Goal: Navigation & Orientation: Find specific page/section

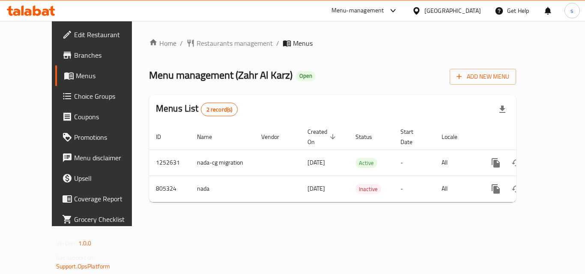
click at [197, 39] on span "Restaurants management" at bounding box center [235, 43] width 76 height 10
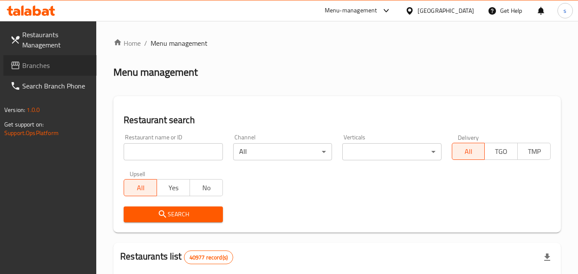
click at [68, 62] on span "Branches" at bounding box center [56, 65] width 68 height 10
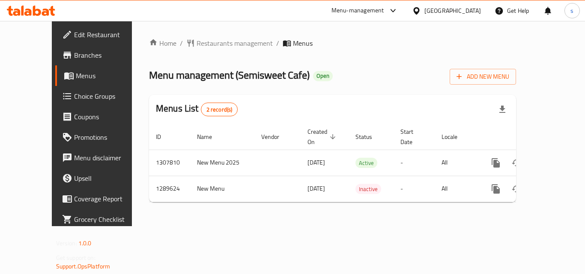
click at [212, 26] on div "Home / Restaurants management / Menus Menu management ( Semisweet Cafe ) Open A…" at bounding box center [332, 124] width 401 height 206
click at [213, 13] on div "Menu-management United Arab Emirates Get Help s" at bounding box center [292, 10] width 585 height 21
click at [197, 41] on span "Restaurants management" at bounding box center [235, 43] width 76 height 10
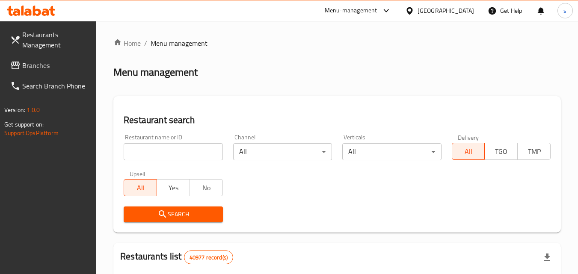
click at [60, 63] on span "Branches" at bounding box center [56, 65] width 68 height 10
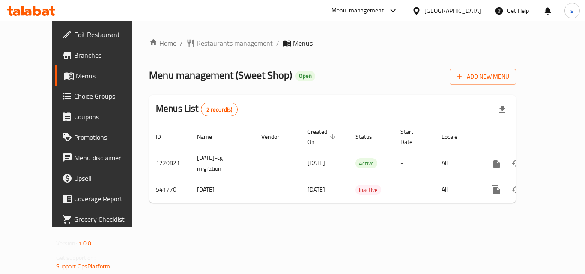
click at [477, 8] on div "[GEOGRAPHIC_DATA]" at bounding box center [452, 10] width 57 height 9
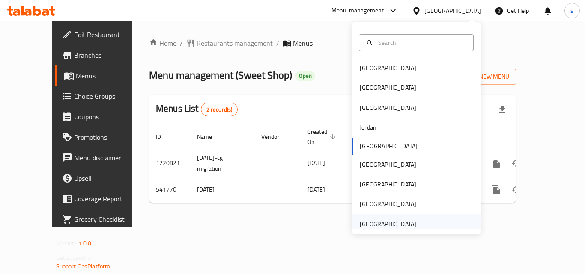
click at [383, 227] on div "[GEOGRAPHIC_DATA]" at bounding box center [388, 224] width 57 height 9
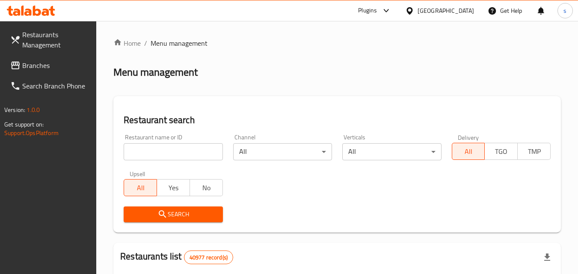
click at [29, 64] on span "Branches" at bounding box center [56, 65] width 68 height 10
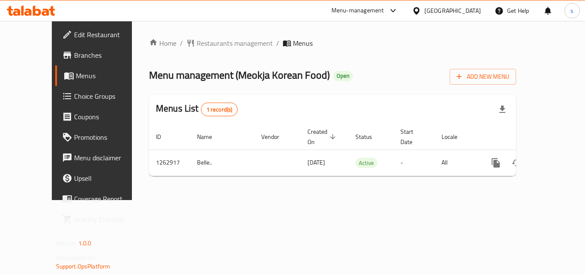
click at [435, 9] on div "[GEOGRAPHIC_DATA]" at bounding box center [452, 10] width 57 height 9
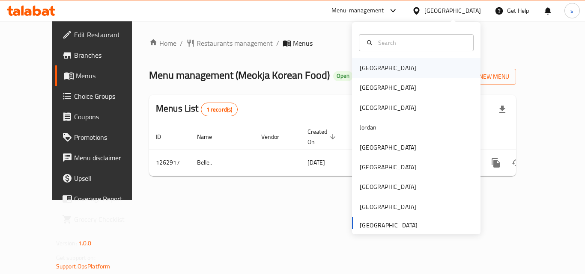
click at [378, 70] on div "Bahrain" at bounding box center [388, 68] width 70 height 20
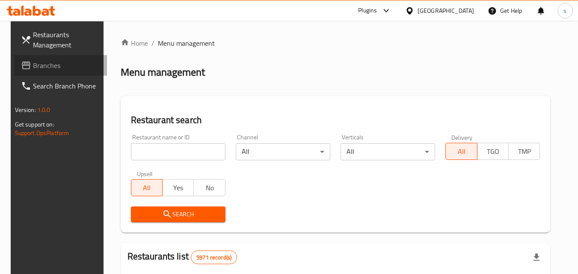
click at [38, 65] on span "Branches" at bounding box center [67, 65] width 68 height 10
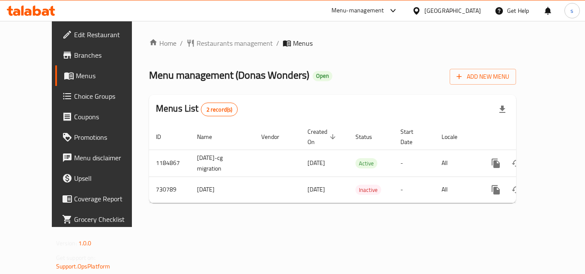
click at [421, 11] on icon at bounding box center [416, 10] width 9 height 9
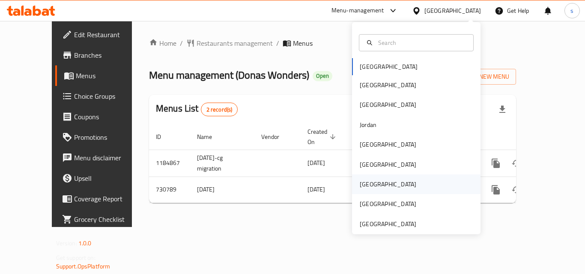
click at [369, 184] on div "Qatar" at bounding box center [388, 185] width 70 height 20
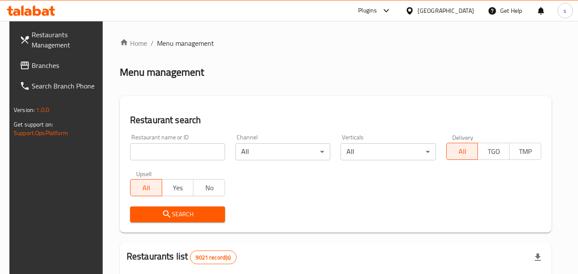
click at [58, 66] on span "Branches" at bounding box center [66, 65] width 68 height 10
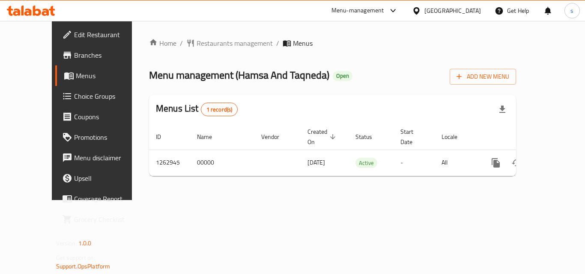
click at [471, 11] on div "[GEOGRAPHIC_DATA]" at bounding box center [452, 10] width 57 height 9
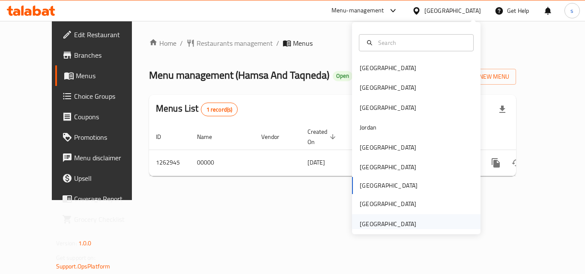
click at [392, 226] on div "[GEOGRAPHIC_DATA]" at bounding box center [388, 224] width 57 height 9
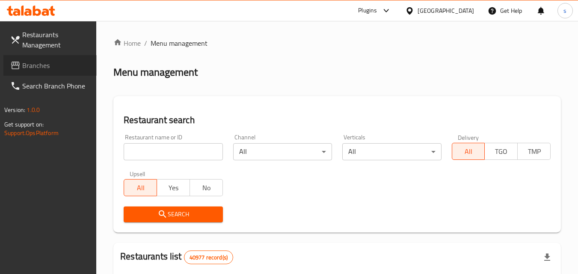
click at [39, 66] on span "Branches" at bounding box center [56, 65] width 68 height 10
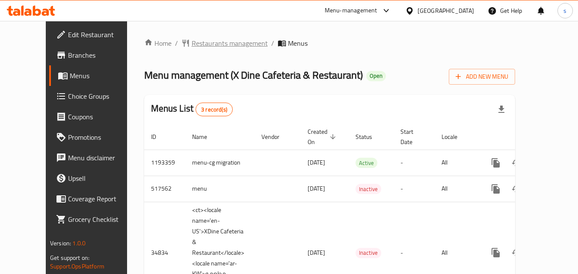
click at [192, 42] on span "Restaurants management" at bounding box center [230, 43] width 76 height 10
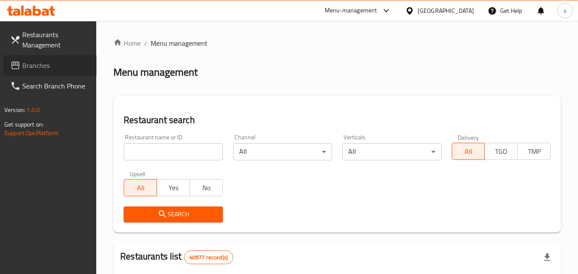
click at [68, 75] on link "Branches" at bounding box center [49, 65] width 93 height 21
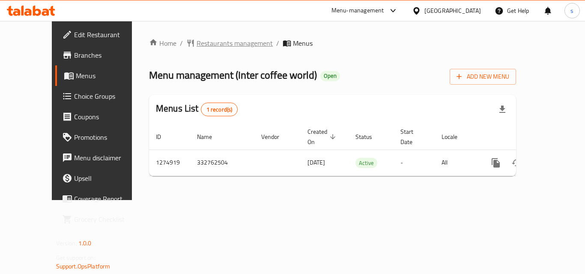
click at [198, 42] on span "Restaurants management" at bounding box center [235, 43] width 76 height 10
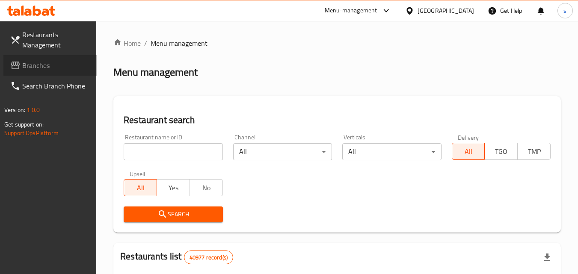
click at [61, 65] on span "Branches" at bounding box center [56, 65] width 68 height 10
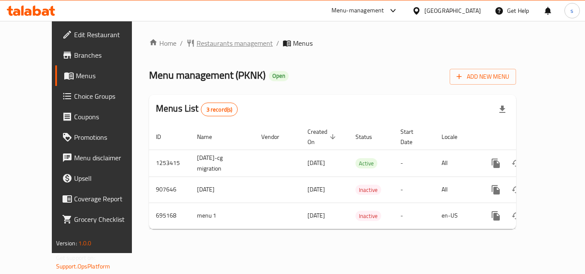
click at [198, 43] on span "Restaurants management" at bounding box center [235, 43] width 76 height 10
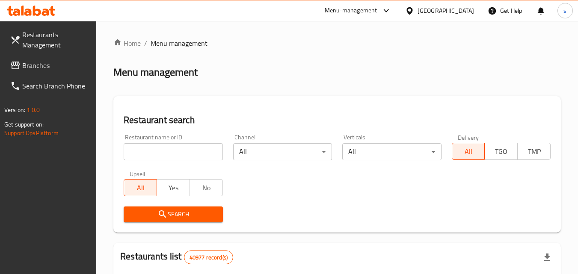
click at [33, 74] on link "Branches" at bounding box center [49, 65] width 93 height 21
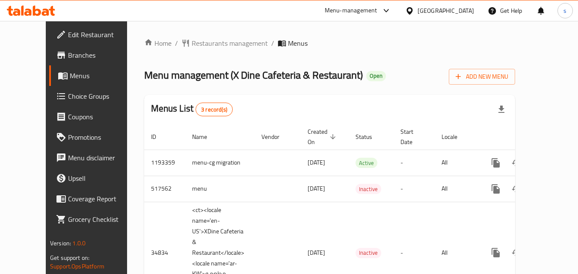
click at [422, 15] on div "[GEOGRAPHIC_DATA]" at bounding box center [446, 10] width 57 height 9
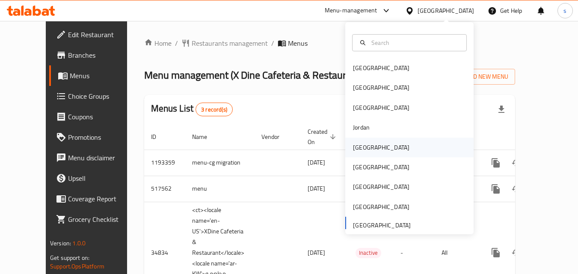
click at [388, 145] on div "[GEOGRAPHIC_DATA]" at bounding box center [410, 148] width 128 height 20
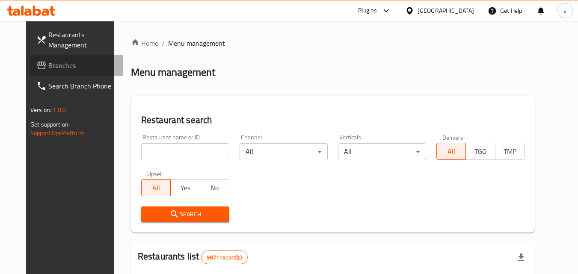
click at [69, 66] on span "Branches" at bounding box center [82, 65] width 68 height 10
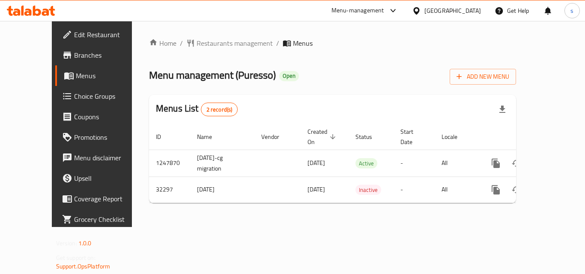
click at [461, 3] on div "[GEOGRAPHIC_DATA]" at bounding box center [446, 10] width 83 height 21
click at [465, 12] on div "[GEOGRAPHIC_DATA]" at bounding box center [452, 10] width 57 height 9
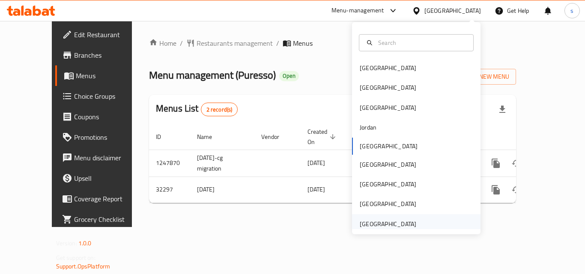
click at [373, 223] on div "[GEOGRAPHIC_DATA]" at bounding box center [388, 224] width 57 height 9
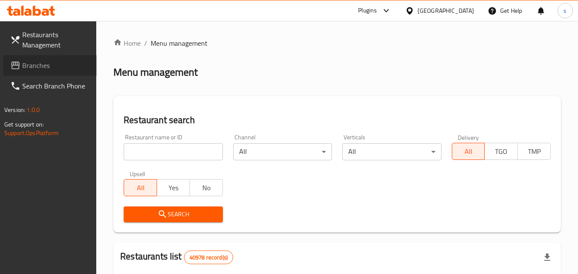
click at [73, 67] on span "Branches" at bounding box center [56, 65] width 68 height 10
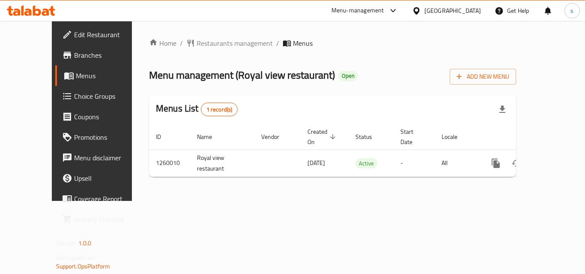
click at [434, 8] on div "[GEOGRAPHIC_DATA]" at bounding box center [452, 10] width 57 height 9
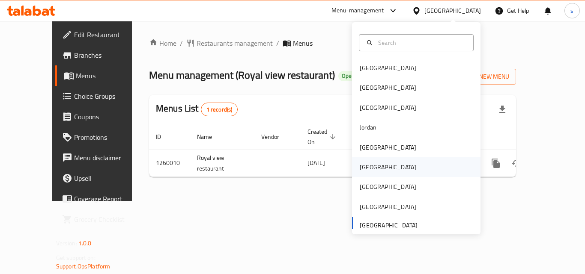
click at [375, 169] on div "[GEOGRAPHIC_DATA]" at bounding box center [388, 168] width 70 height 20
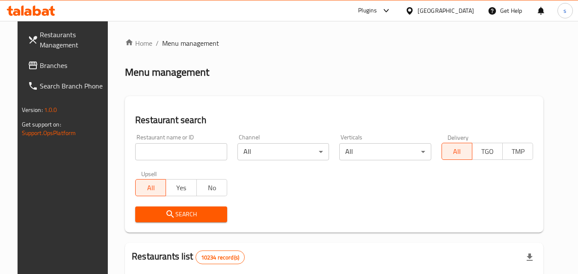
click at [40, 64] on span "Branches" at bounding box center [74, 65] width 68 height 10
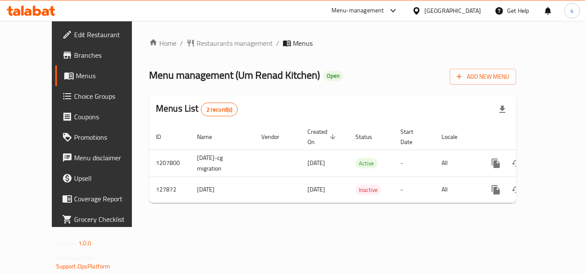
click at [469, 15] on div "[GEOGRAPHIC_DATA]" at bounding box center [452, 10] width 57 height 9
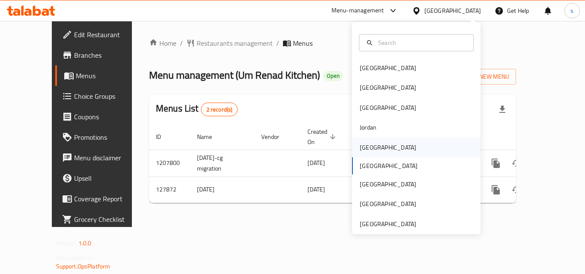
click at [390, 148] on div "[GEOGRAPHIC_DATA]" at bounding box center [416, 148] width 128 height 20
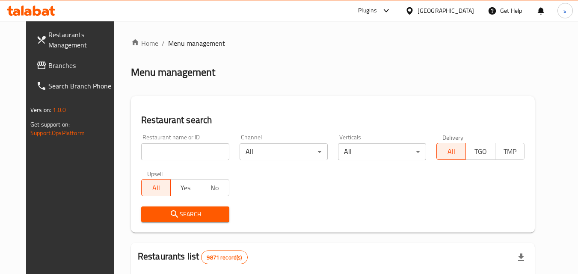
click at [48, 66] on span "Branches" at bounding box center [82, 65] width 68 height 10
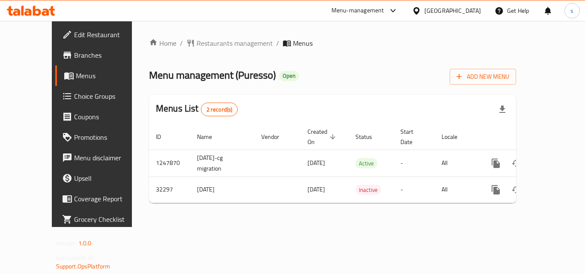
click at [421, 9] on icon at bounding box center [416, 10] width 9 height 9
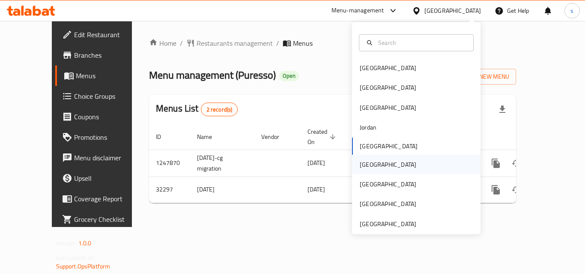
click at [372, 170] on div "[GEOGRAPHIC_DATA]" at bounding box center [388, 165] width 70 height 20
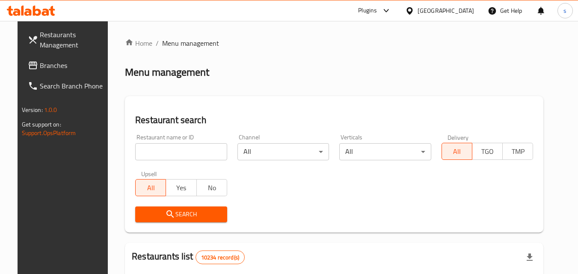
click at [66, 57] on link "Branches" at bounding box center [67, 65] width 93 height 21
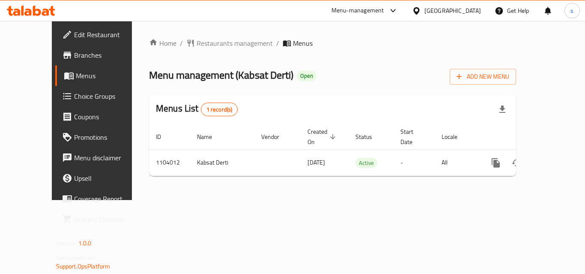
click at [424, 6] on div at bounding box center [418, 10] width 12 height 9
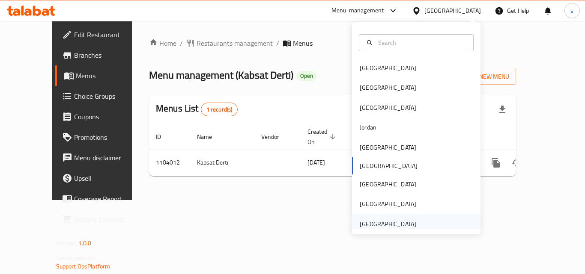
click at [378, 226] on div "[GEOGRAPHIC_DATA]" at bounding box center [388, 224] width 57 height 9
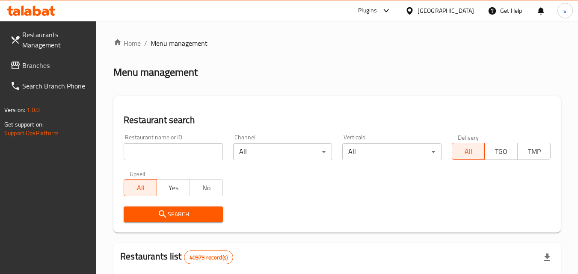
click at [59, 66] on span "Branches" at bounding box center [56, 65] width 68 height 10
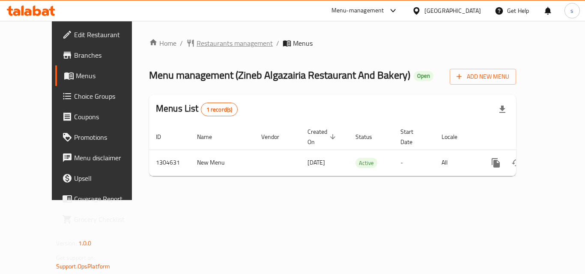
click at [221, 42] on span "Restaurants management" at bounding box center [235, 43] width 76 height 10
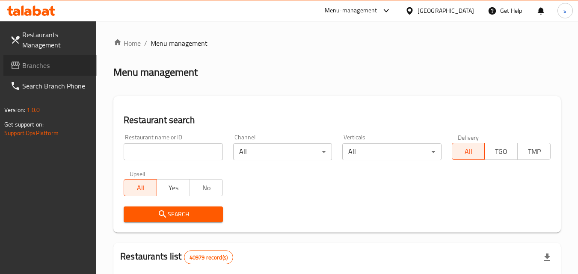
click at [46, 71] on span "Branches" at bounding box center [56, 65] width 68 height 10
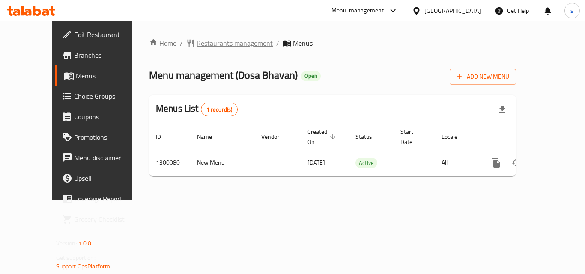
click at [197, 45] on span "Restaurants management" at bounding box center [235, 43] width 76 height 10
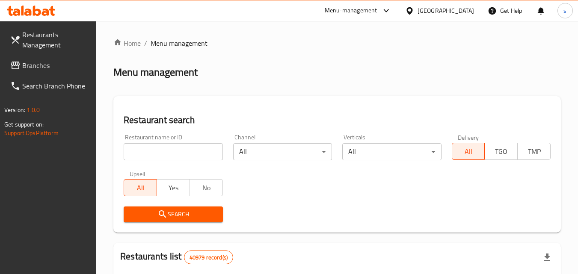
click at [69, 70] on span "Branches" at bounding box center [56, 65] width 68 height 10
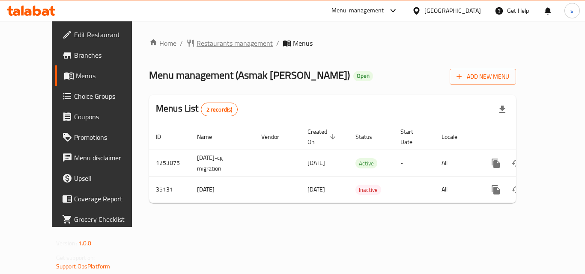
click at [198, 46] on span "Restaurants management" at bounding box center [235, 43] width 76 height 10
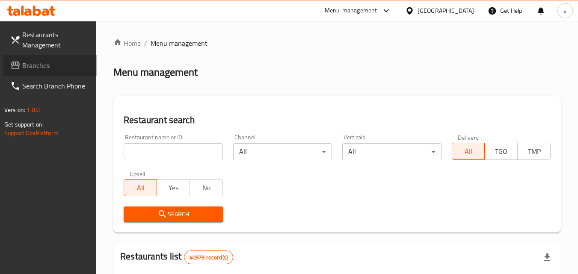
click at [40, 65] on span "Branches" at bounding box center [56, 65] width 68 height 10
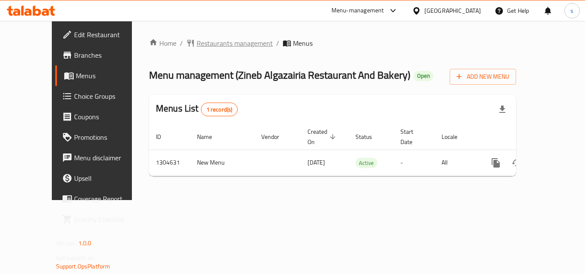
click at [219, 42] on span "Restaurants management" at bounding box center [235, 43] width 76 height 10
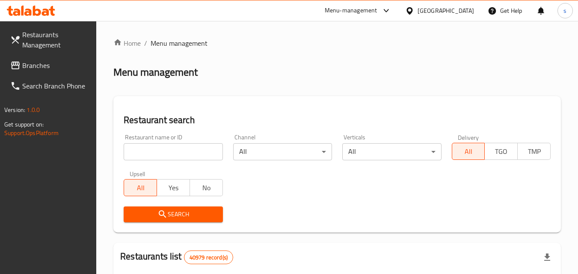
click at [60, 70] on span "Branches" at bounding box center [56, 65] width 68 height 10
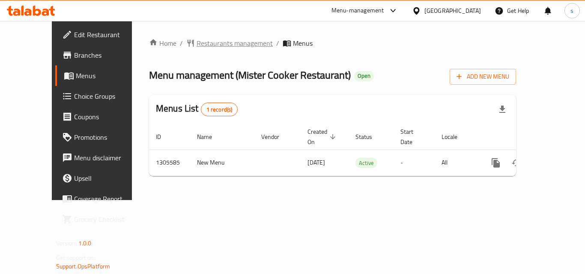
click at [197, 42] on span "Restaurants management" at bounding box center [235, 43] width 76 height 10
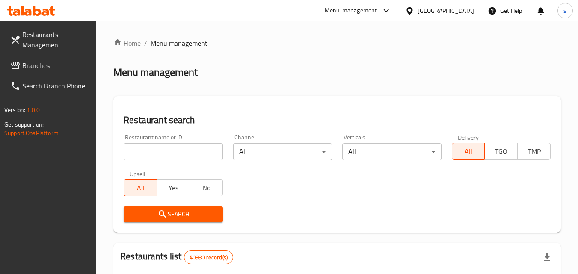
click at [60, 64] on span "Branches" at bounding box center [56, 65] width 68 height 10
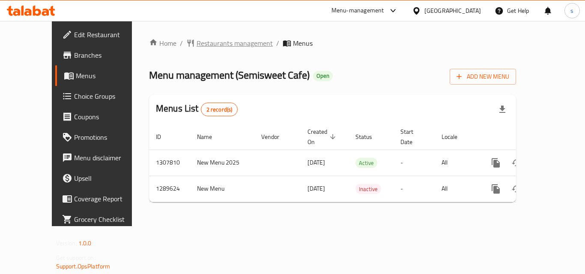
click at [197, 48] on span "Restaurants management" at bounding box center [235, 43] width 76 height 10
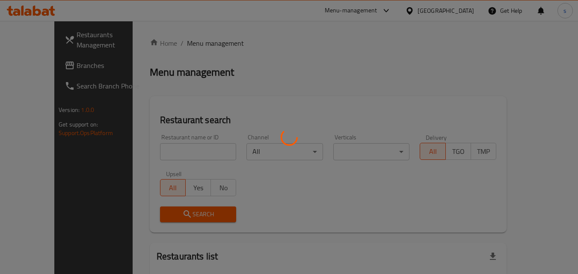
click at [178, 42] on div at bounding box center [289, 137] width 578 height 274
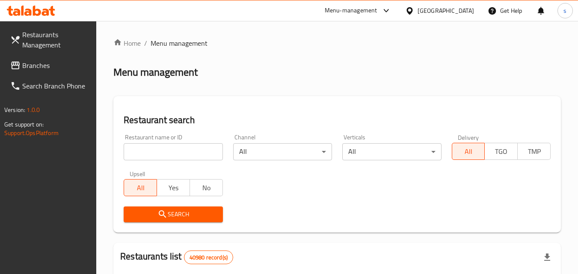
click at [51, 67] on span "Branches" at bounding box center [56, 65] width 68 height 10
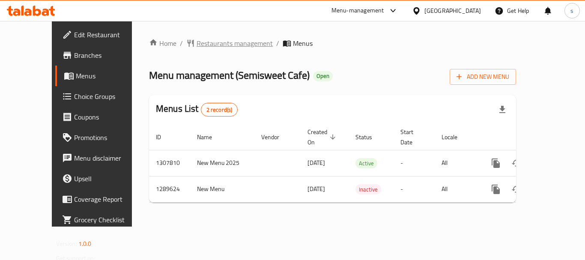
click at [209, 39] on span "Restaurants management" at bounding box center [235, 43] width 76 height 10
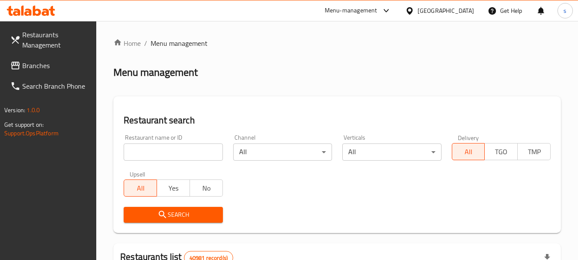
click at [55, 65] on span "Branches" at bounding box center [56, 65] width 68 height 10
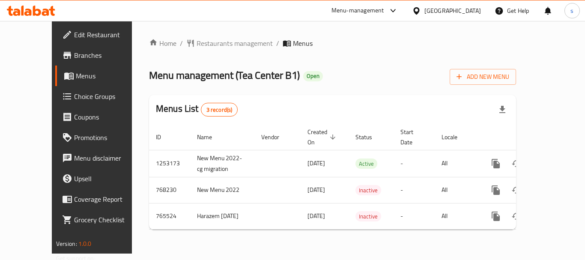
click at [444, 9] on div "[GEOGRAPHIC_DATA]" at bounding box center [452, 10] width 57 height 9
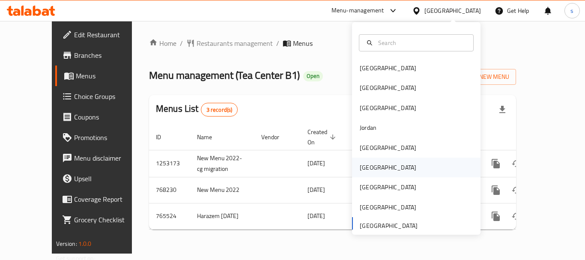
click at [383, 170] on div "[GEOGRAPHIC_DATA]" at bounding box center [416, 168] width 128 height 20
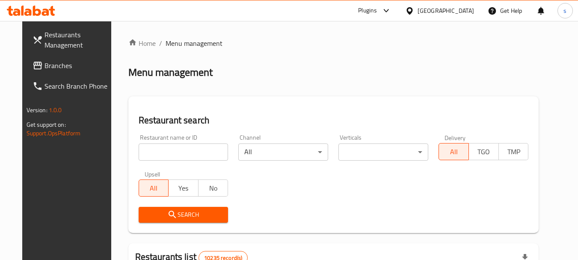
click at [33, 61] on span at bounding box center [39, 65] width 12 height 10
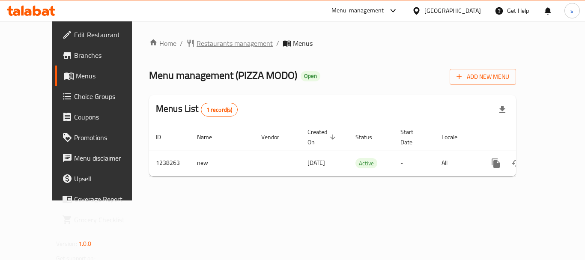
click at [197, 42] on span "Restaurants management" at bounding box center [235, 43] width 76 height 10
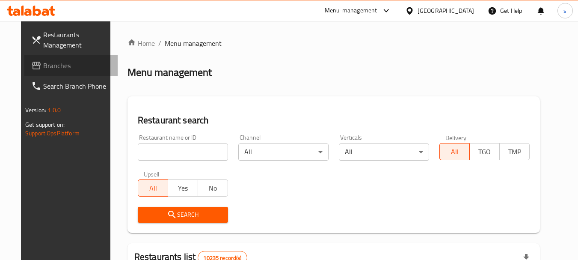
click at [69, 63] on span "Branches" at bounding box center [77, 65] width 68 height 10
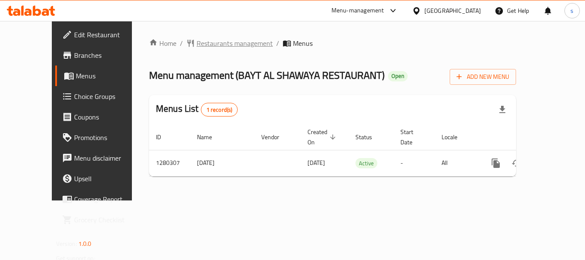
click at [214, 44] on span "Restaurants management" at bounding box center [235, 43] width 76 height 10
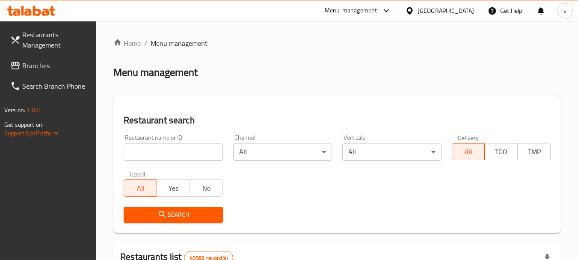
click at [40, 67] on span "Branches" at bounding box center [56, 65] width 68 height 10
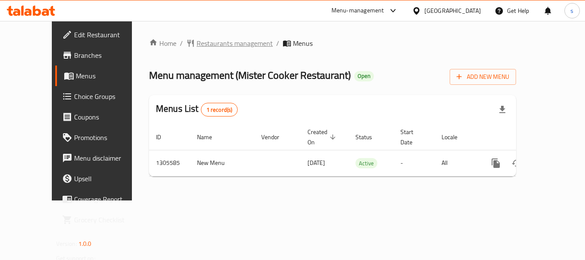
click at [203, 42] on span "Restaurants management" at bounding box center [235, 43] width 76 height 10
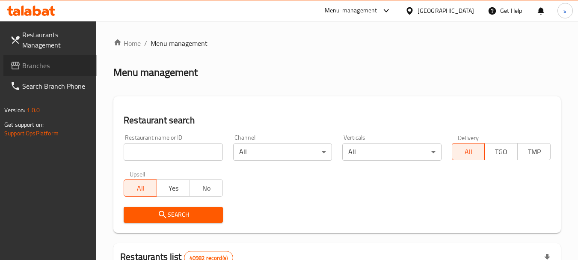
click at [46, 64] on span "Branches" at bounding box center [56, 65] width 68 height 10
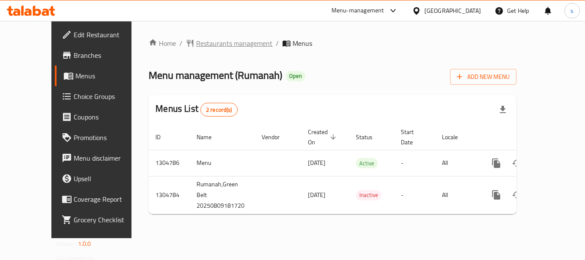
click at [218, 39] on span "Restaurants management" at bounding box center [234, 43] width 76 height 10
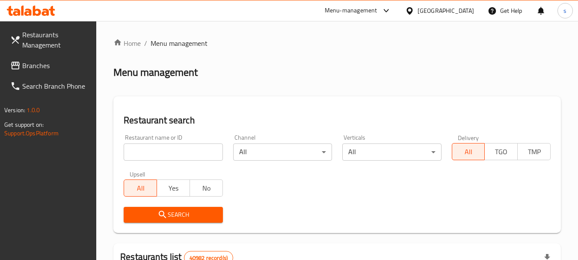
click at [82, 66] on span "Branches" at bounding box center [56, 65] width 68 height 10
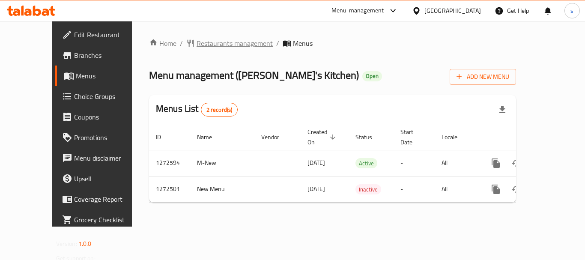
click at [204, 43] on span "Restaurants management" at bounding box center [235, 43] width 76 height 10
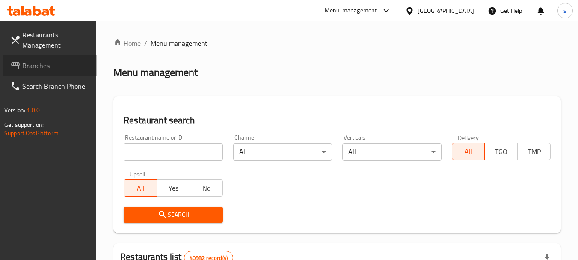
click at [44, 72] on link "Branches" at bounding box center [49, 65] width 93 height 21
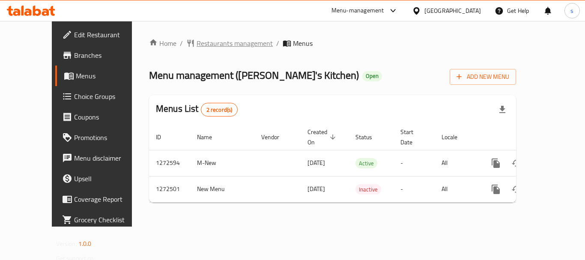
click at [197, 39] on span "Restaurants management" at bounding box center [235, 43] width 76 height 10
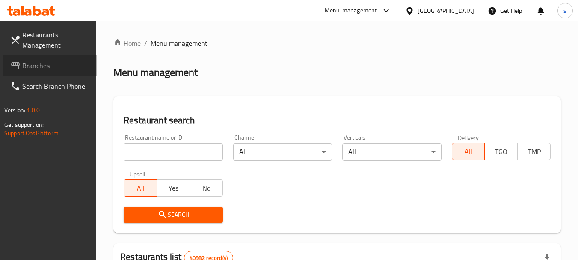
click at [71, 61] on span "Branches" at bounding box center [56, 65] width 68 height 10
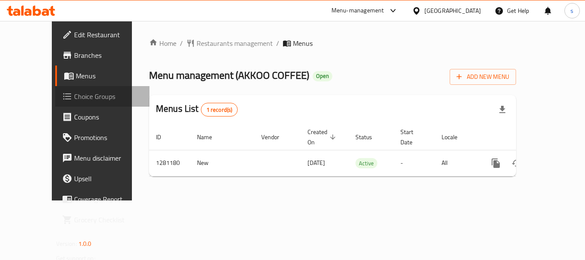
click at [74, 99] on span "Choice Groups" at bounding box center [108, 96] width 69 height 10
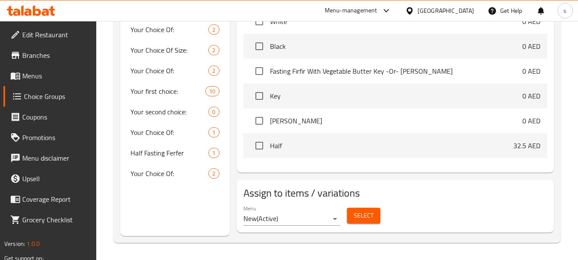
scroll to position [43, 0]
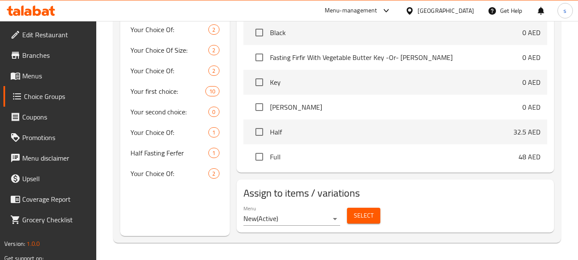
click at [292, 77] on span "Key" at bounding box center [396, 82] width 253 height 10
click at [256, 82] on input "checkbox" at bounding box center [259, 82] width 18 height 18
checkbox input "true"
click at [256, 102] on input "checkbox" at bounding box center [259, 107] width 18 height 18
click at [257, 106] on input "checkbox" at bounding box center [259, 107] width 18 height 18
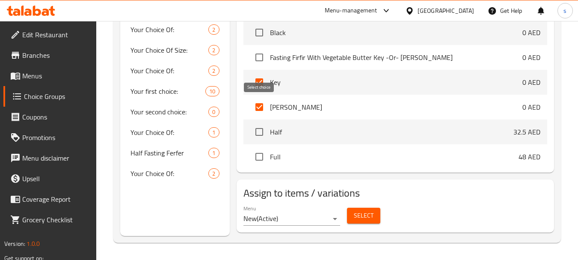
checkbox input "false"
click at [262, 84] on input "checkbox" at bounding box center [259, 82] width 18 height 18
checkbox input "false"
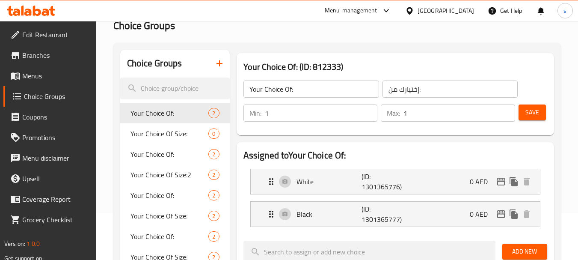
scroll to position [0, 0]
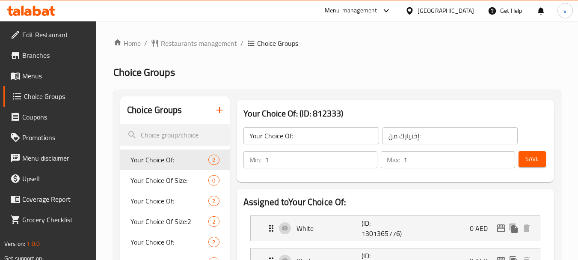
click at [419, 11] on div "[GEOGRAPHIC_DATA]" at bounding box center [446, 10] width 57 height 9
click at [219, 44] on span "Restaurants management" at bounding box center [199, 43] width 76 height 10
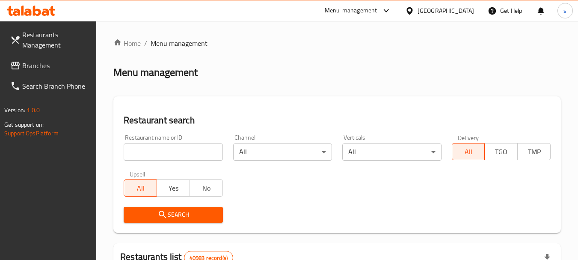
click at [60, 66] on span "Branches" at bounding box center [56, 65] width 68 height 10
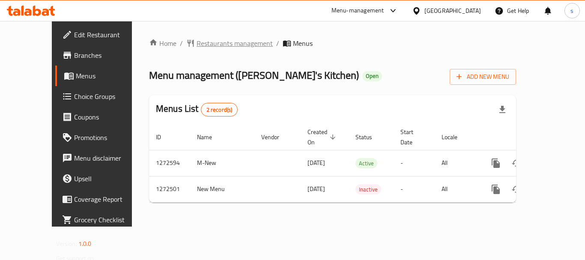
click at [197, 42] on span "Restaurants management" at bounding box center [235, 43] width 76 height 10
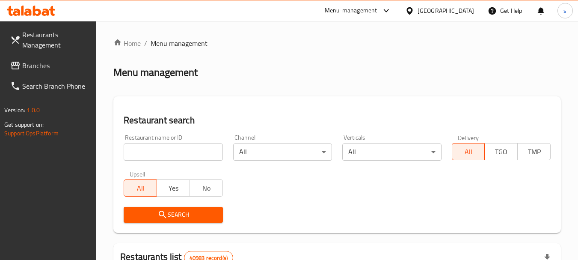
click at [65, 69] on span "Branches" at bounding box center [56, 65] width 68 height 10
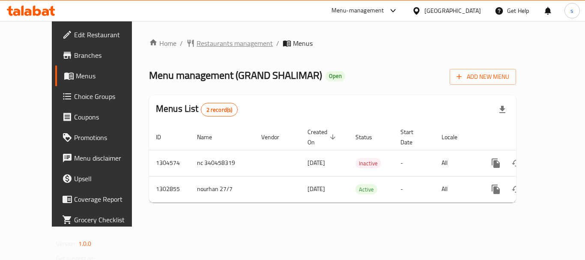
click at [197, 38] on span "Restaurants management" at bounding box center [235, 43] width 76 height 10
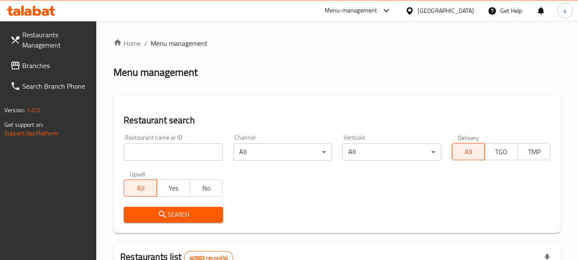
click at [56, 66] on span "Branches" at bounding box center [56, 65] width 68 height 10
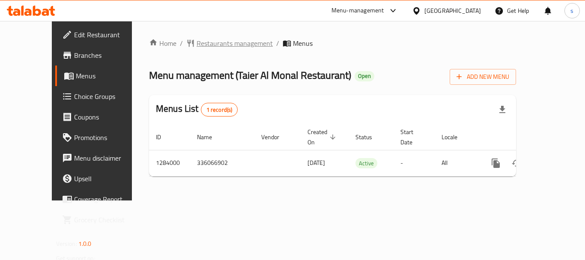
click at [206, 43] on span "Restaurants management" at bounding box center [235, 43] width 76 height 10
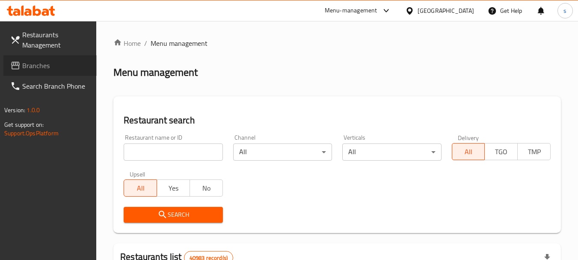
click at [49, 68] on span "Branches" at bounding box center [56, 65] width 68 height 10
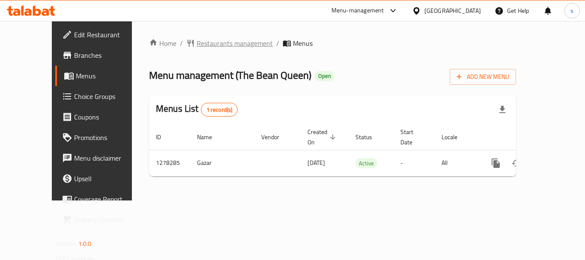
click at [234, 45] on span "Restaurants management" at bounding box center [235, 43] width 76 height 10
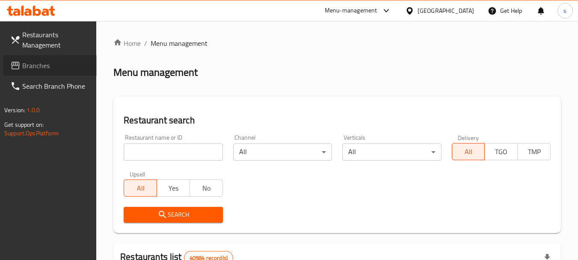
click at [38, 65] on span "Branches" at bounding box center [56, 65] width 68 height 10
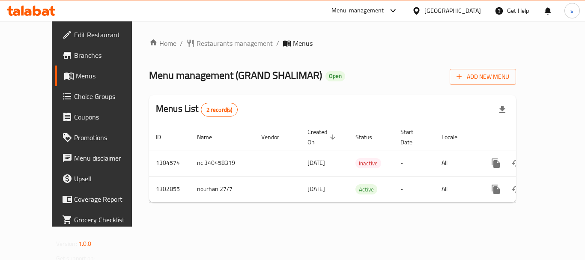
click at [475, 7] on div "[GEOGRAPHIC_DATA]" at bounding box center [452, 10] width 57 height 9
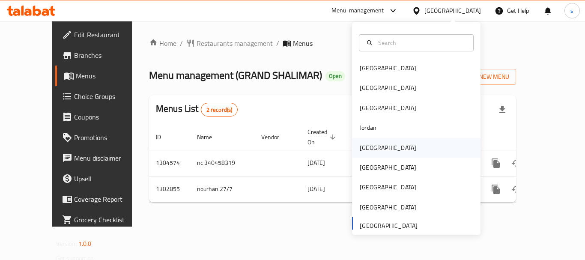
click at [373, 149] on div "[GEOGRAPHIC_DATA]" at bounding box center [388, 148] width 70 height 20
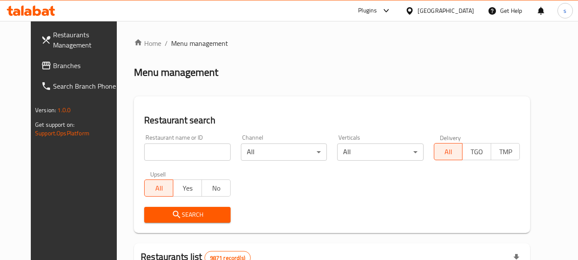
click at [66, 67] on span "Branches" at bounding box center [87, 65] width 68 height 10
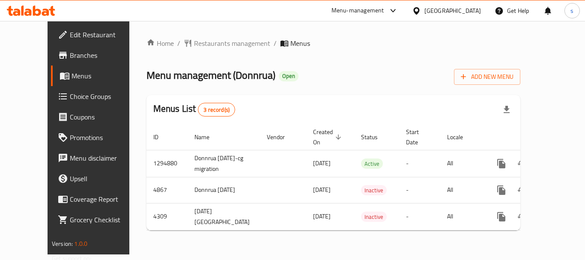
click at [467, 6] on div "[GEOGRAPHIC_DATA]" at bounding box center [452, 10] width 57 height 9
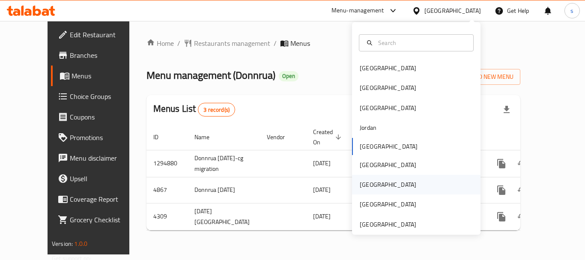
click at [366, 185] on div "[GEOGRAPHIC_DATA]" at bounding box center [388, 184] width 57 height 9
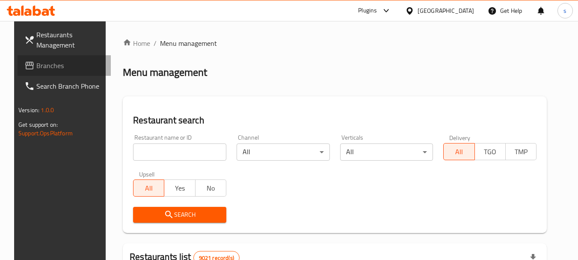
click at [51, 67] on span "Branches" at bounding box center [70, 65] width 68 height 10
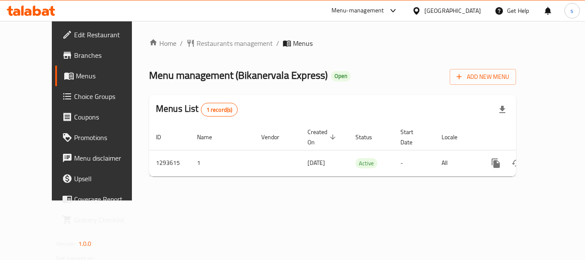
click at [419, 11] on icon at bounding box center [416, 10] width 6 height 7
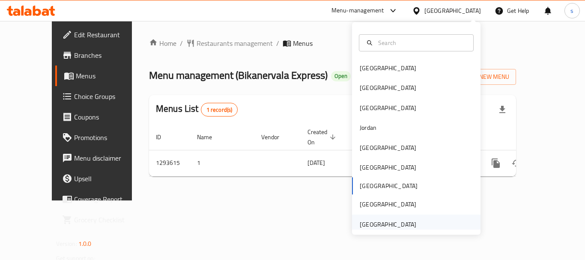
click at [393, 221] on div "[GEOGRAPHIC_DATA]" at bounding box center [388, 224] width 57 height 9
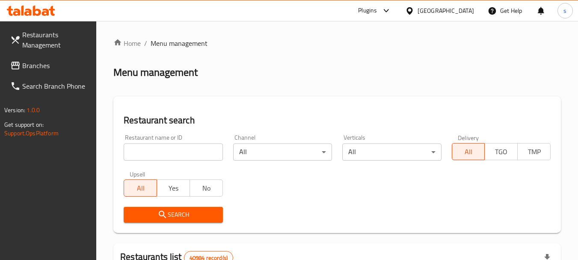
click at [60, 71] on link "Branches" at bounding box center [49, 65] width 93 height 21
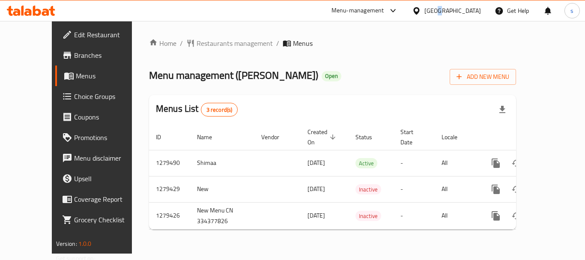
click at [438, 13] on div "[GEOGRAPHIC_DATA]" at bounding box center [452, 10] width 57 height 9
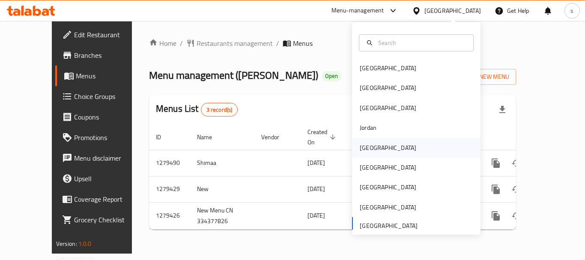
click at [396, 150] on div "[GEOGRAPHIC_DATA]" at bounding box center [416, 148] width 128 height 20
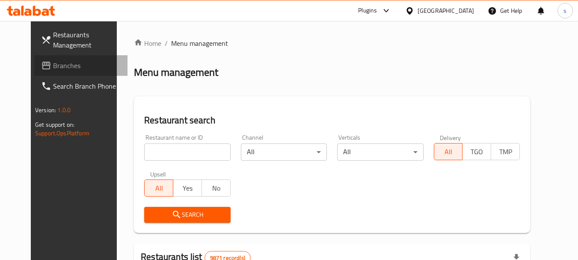
click at [65, 68] on span "Branches" at bounding box center [87, 65] width 68 height 10
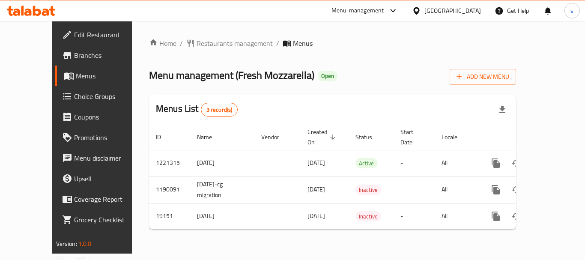
click at [468, 7] on div "[GEOGRAPHIC_DATA]" at bounding box center [452, 10] width 57 height 9
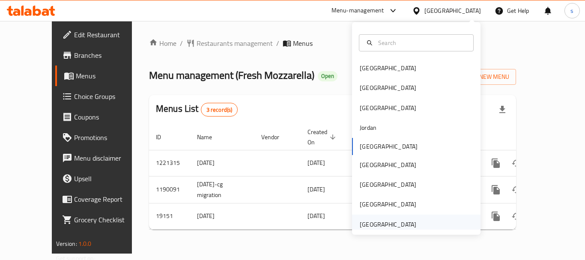
click at [392, 226] on div "[GEOGRAPHIC_DATA]" at bounding box center [388, 224] width 57 height 9
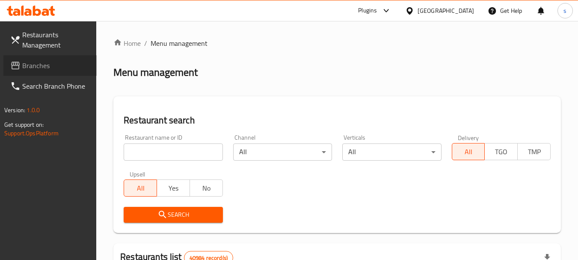
click at [39, 71] on span "Branches" at bounding box center [56, 65] width 68 height 10
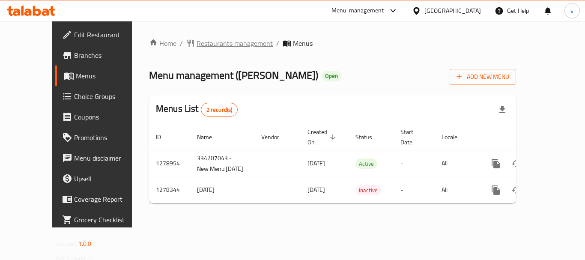
click at [197, 45] on span "Restaurants management" at bounding box center [235, 43] width 76 height 10
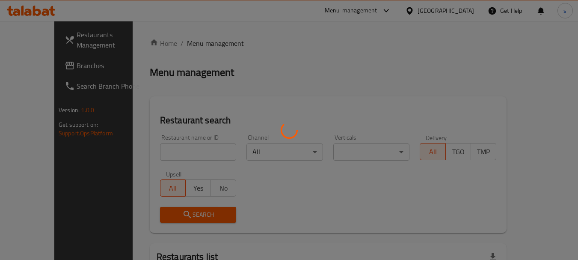
click at [184, 45] on div at bounding box center [289, 130] width 578 height 260
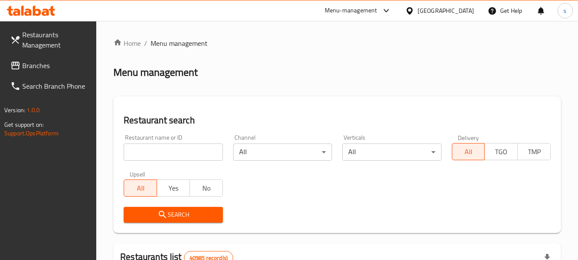
click at [184, 45] on span "Menu management" at bounding box center [179, 43] width 57 height 10
click at [51, 68] on span "Branches" at bounding box center [56, 65] width 68 height 10
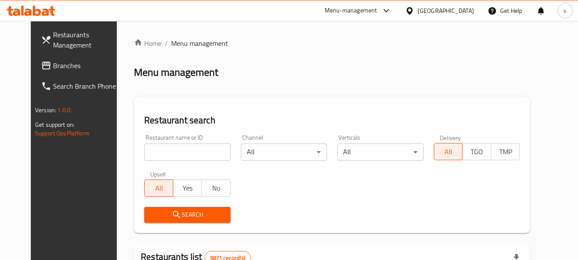
click at [466, 14] on div "[GEOGRAPHIC_DATA]" at bounding box center [446, 10] width 57 height 9
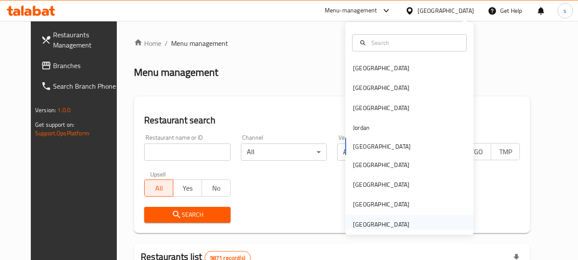
click at [402, 224] on div "[GEOGRAPHIC_DATA]" at bounding box center [381, 224] width 57 height 9
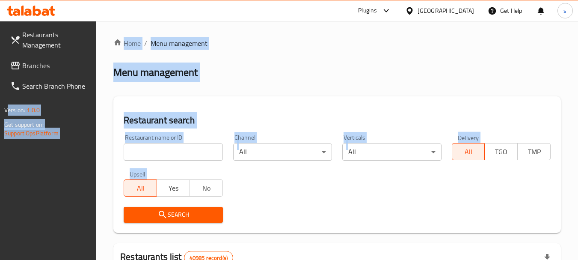
click at [64, 69] on span "Branches" at bounding box center [56, 65] width 68 height 10
click at [63, 69] on span "Branches" at bounding box center [56, 65] width 68 height 10
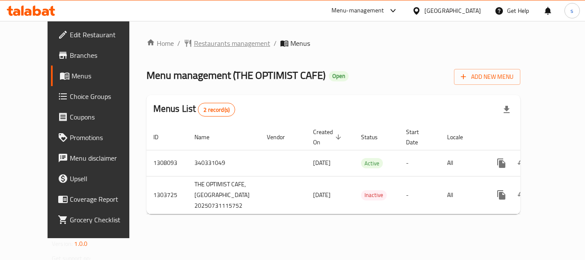
click at [214, 42] on span "Restaurants management" at bounding box center [232, 43] width 76 height 10
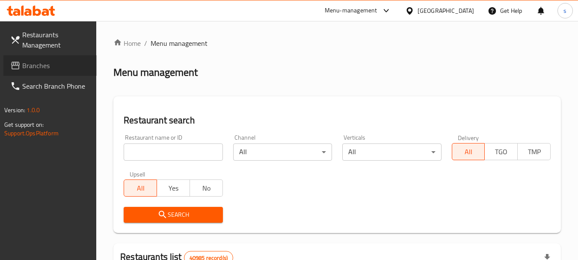
click at [65, 70] on span "Branches" at bounding box center [56, 65] width 68 height 10
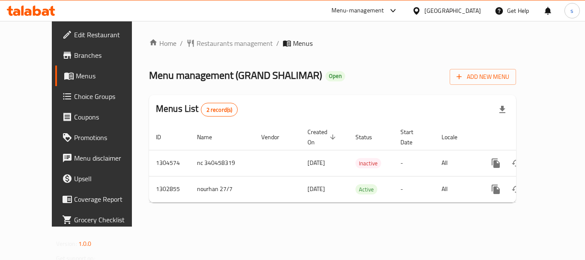
click at [453, 12] on div "[GEOGRAPHIC_DATA]" at bounding box center [452, 10] width 57 height 9
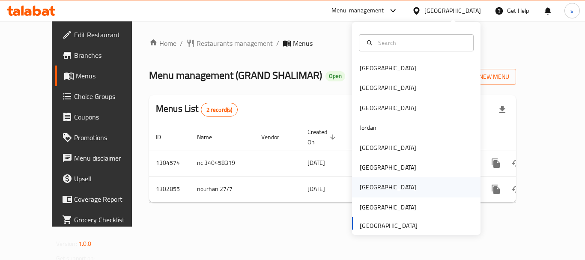
click at [390, 189] on div "Qatar" at bounding box center [416, 187] width 128 height 20
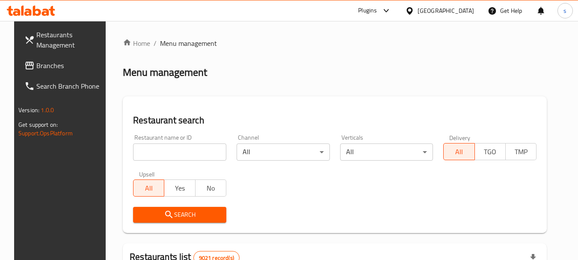
click at [36, 63] on span "Branches" at bounding box center [70, 65] width 68 height 10
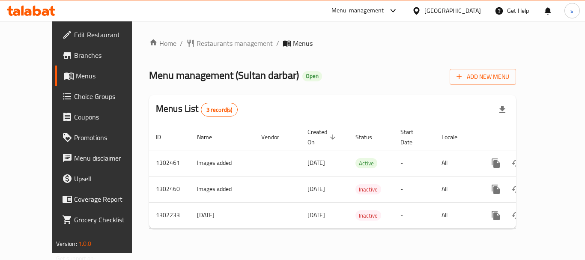
click at [470, 11] on div "[GEOGRAPHIC_DATA]" at bounding box center [452, 10] width 57 height 9
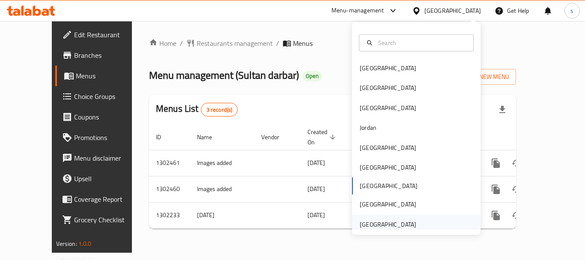
click at [389, 224] on div "[GEOGRAPHIC_DATA]" at bounding box center [388, 224] width 57 height 9
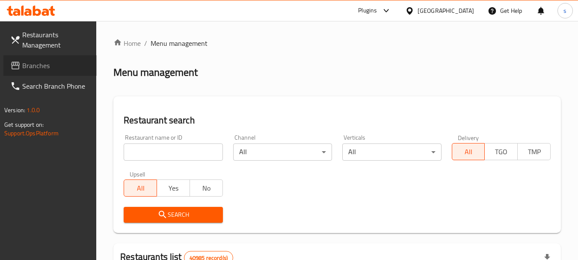
click at [38, 69] on span "Branches" at bounding box center [56, 65] width 68 height 10
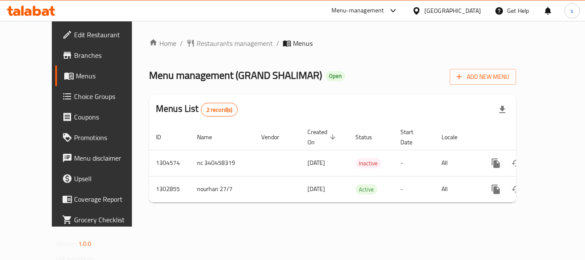
click at [455, 17] on div "[GEOGRAPHIC_DATA]" at bounding box center [446, 10] width 83 height 21
click at [439, 3] on div "[GEOGRAPHIC_DATA]" at bounding box center [446, 10] width 83 height 21
click at [441, 9] on div "[GEOGRAPHIC_DATA]" at bounding box center [452, 10] width 57 height 9
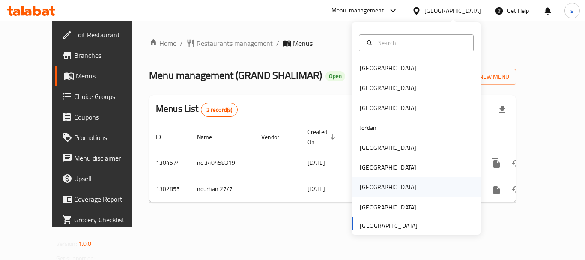
click at [368, 184] on div "[GEOGRAPHIC_DATA]" at bounding box center [388, 187] width 70 height 20
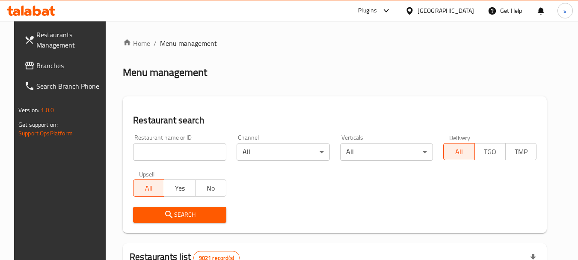
click at [52, 68] on span "Branches" at bounding box center [70, 65] width 68 height 10
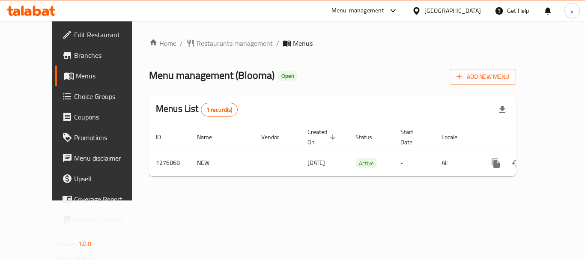
click at [421, 8] on icon at bounding box center [416, 10] width 9 height 9
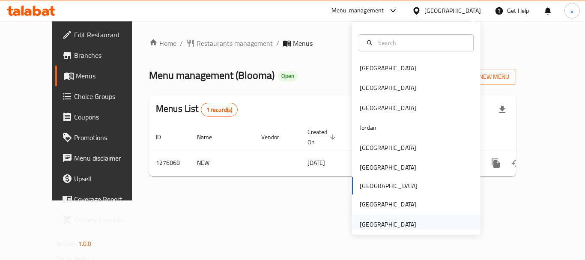
click at [372, 225] on div "[GEOGRAPHIC_DATA]" at bounding box center [388, 224] width 57 height 9
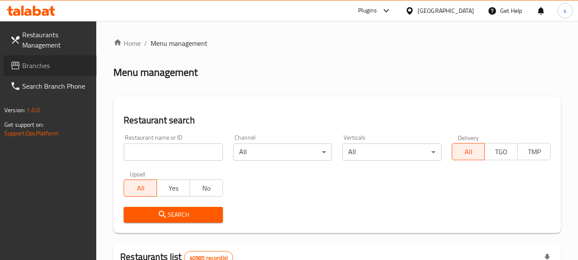
click at [57, 65] on span "Branches" at bounding box center [56, 65] width 68 height 10
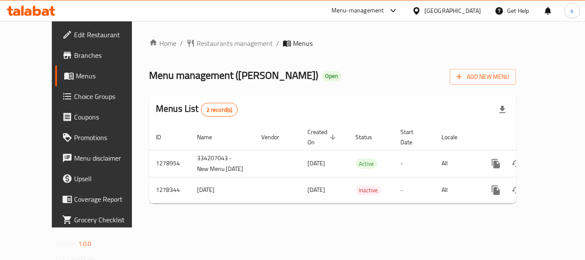
click at [435, 9] on div "[GEOGRAPHIC_DATA]" at bounding box center [452, 10] width 57 height 9
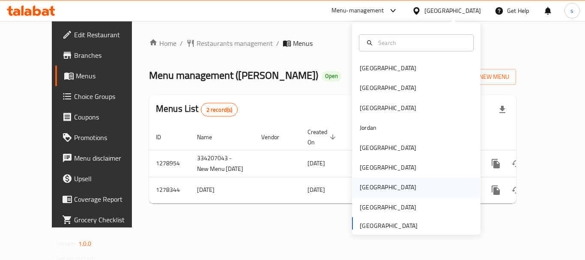
click at [363, 191] on div "[GEOGRAPHIC_DATA]" at bounding box center [388, 186] width 57 height 9
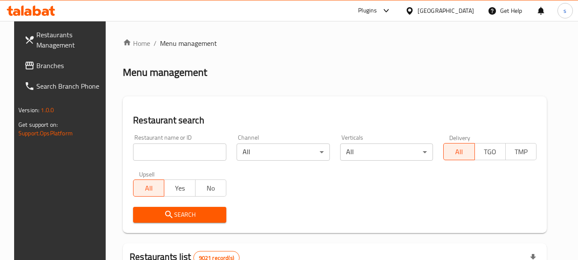
click at [51, 60] on link "Branches" at bounding box center [64, 65] width 93 height 21
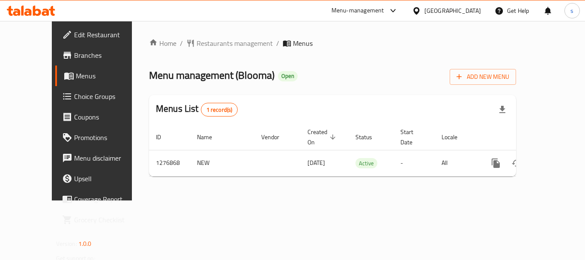
click at [421, 7] on icon at bounding box center [416, 10] width 9 height 9
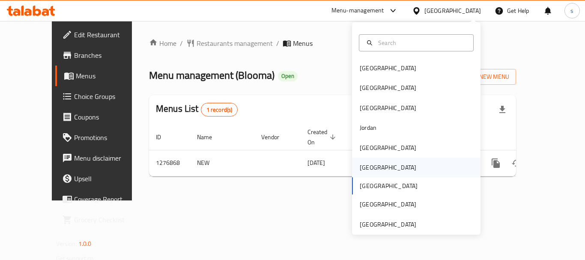
click at [378, 168] on div "[GEOGRAPHIC_DATA]" at bounding box center [416, 168] width 128 height 20
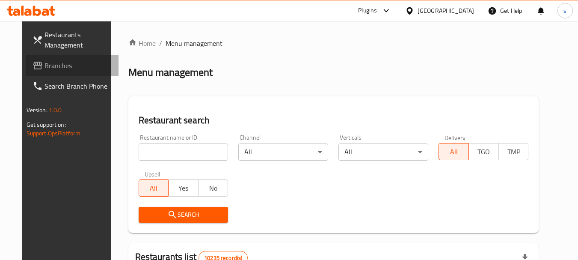
click at [68, 67] on span "Branches" at bounding box center [79, 65] width 68 height 10
